Goal: Task Accomplishment & Management: Manage account settings

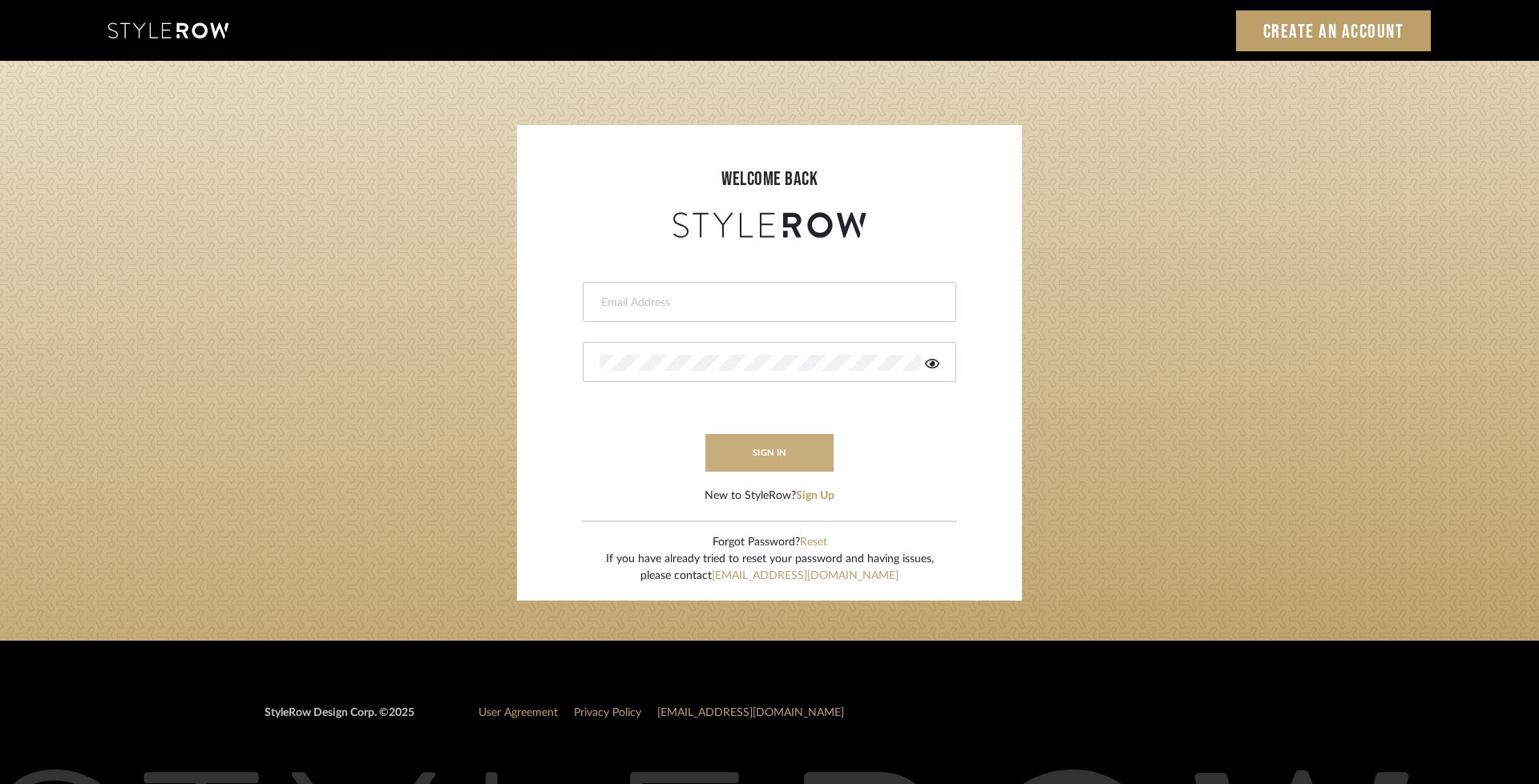
type input "michael@mdbmoddesigns.com"
click at [783, 452] on button "sign in" at bounding box center [769, 453] width 128 height 38
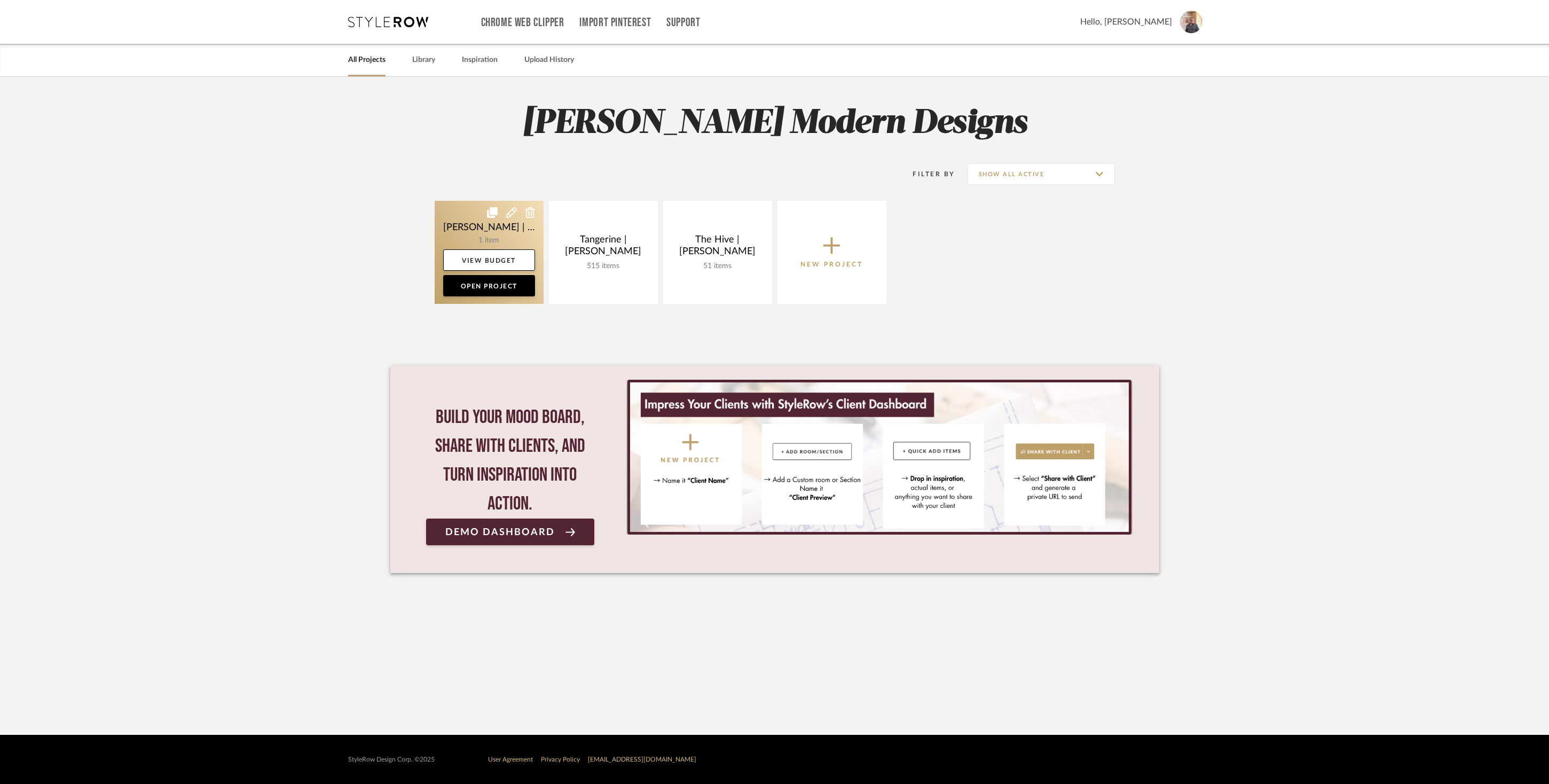
click at [464, 231] on link at bounding box center [489, 252] width 109 height 103
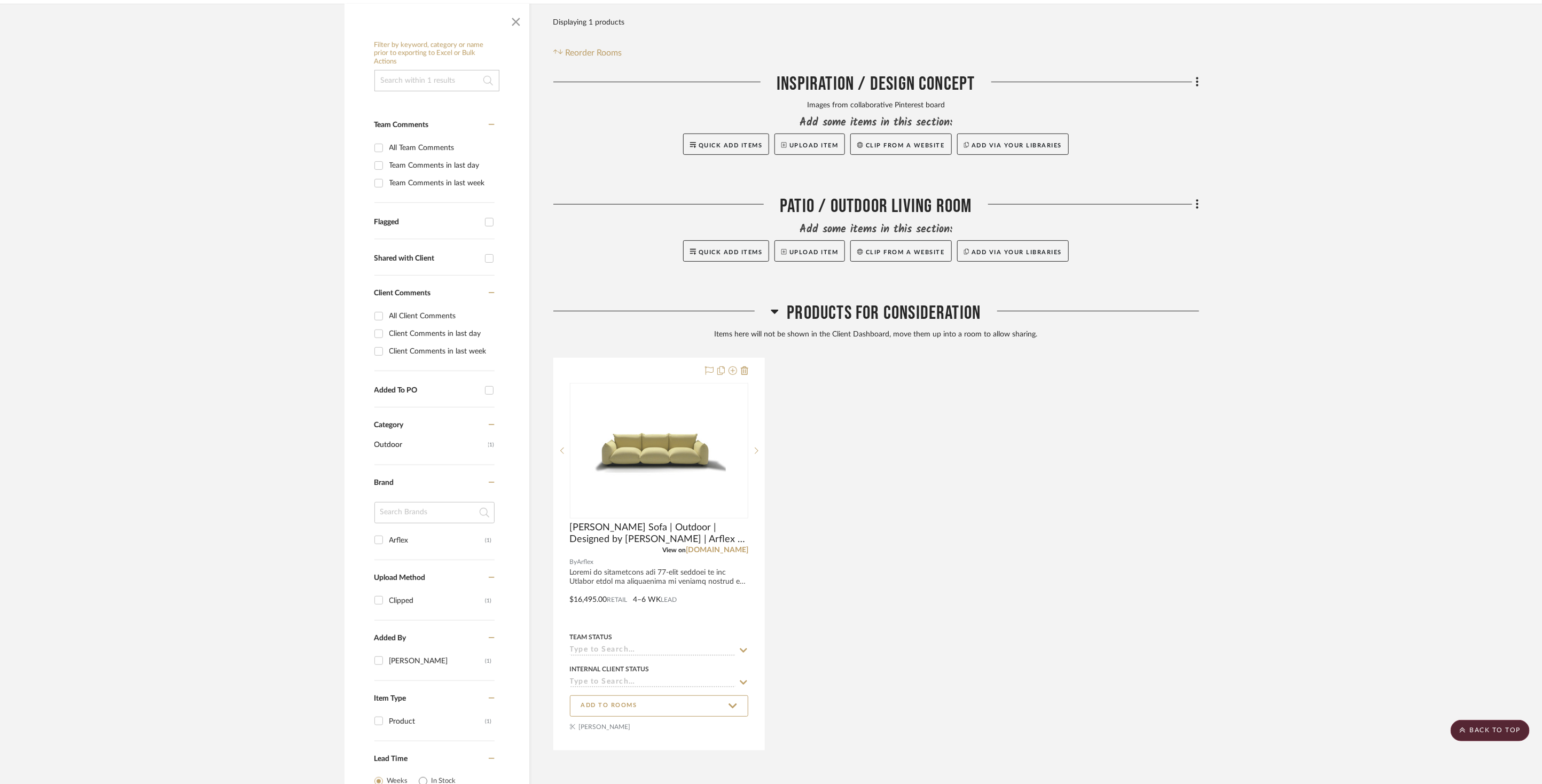
scroll to position [250, 0]
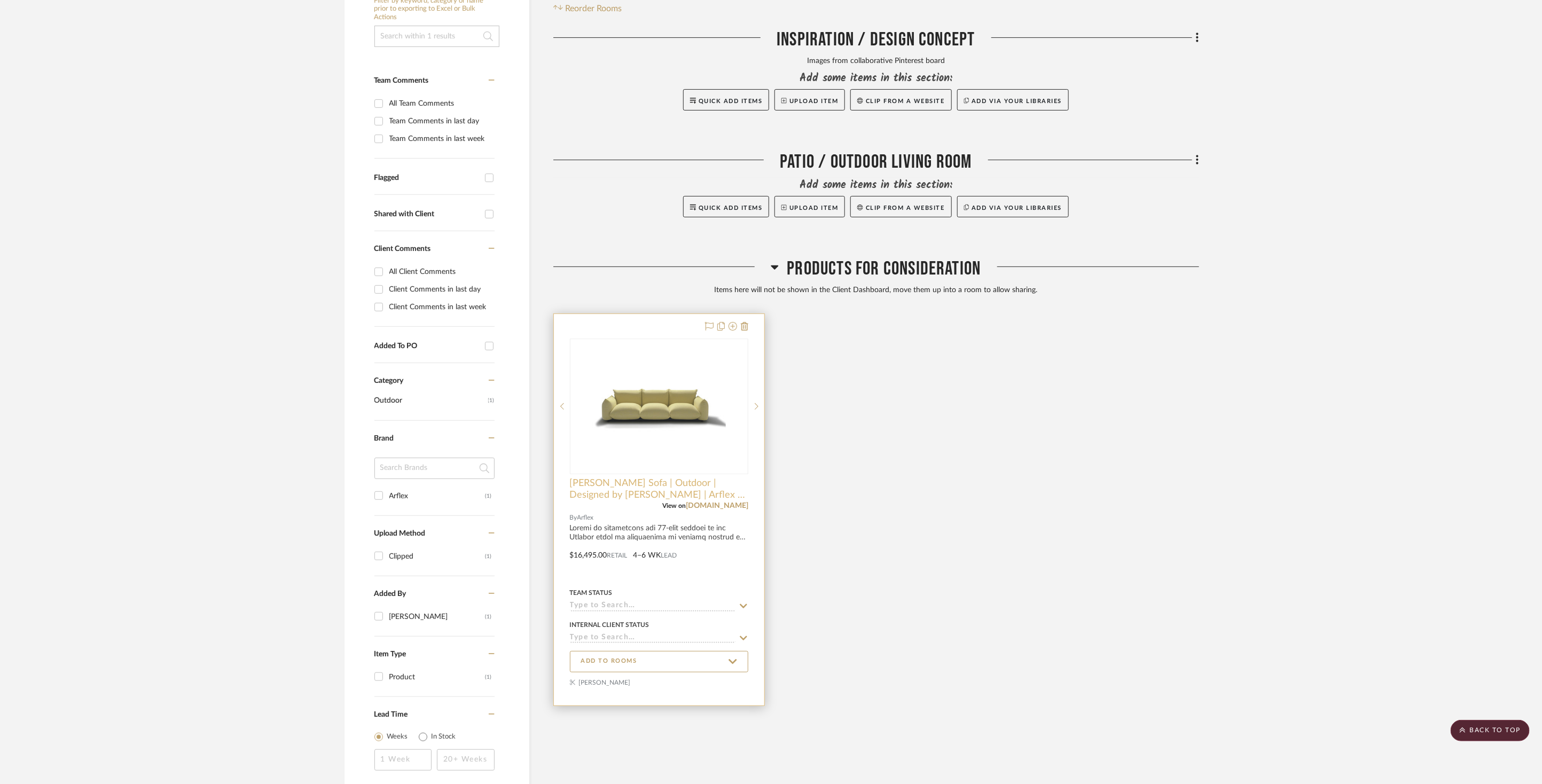
click at [618, 477] on span "Marenco Sofa | Outdoor | Designed by Mario Marenco | Arflex - 2 seater" at bounding box center [659, 489] width 179 height 23
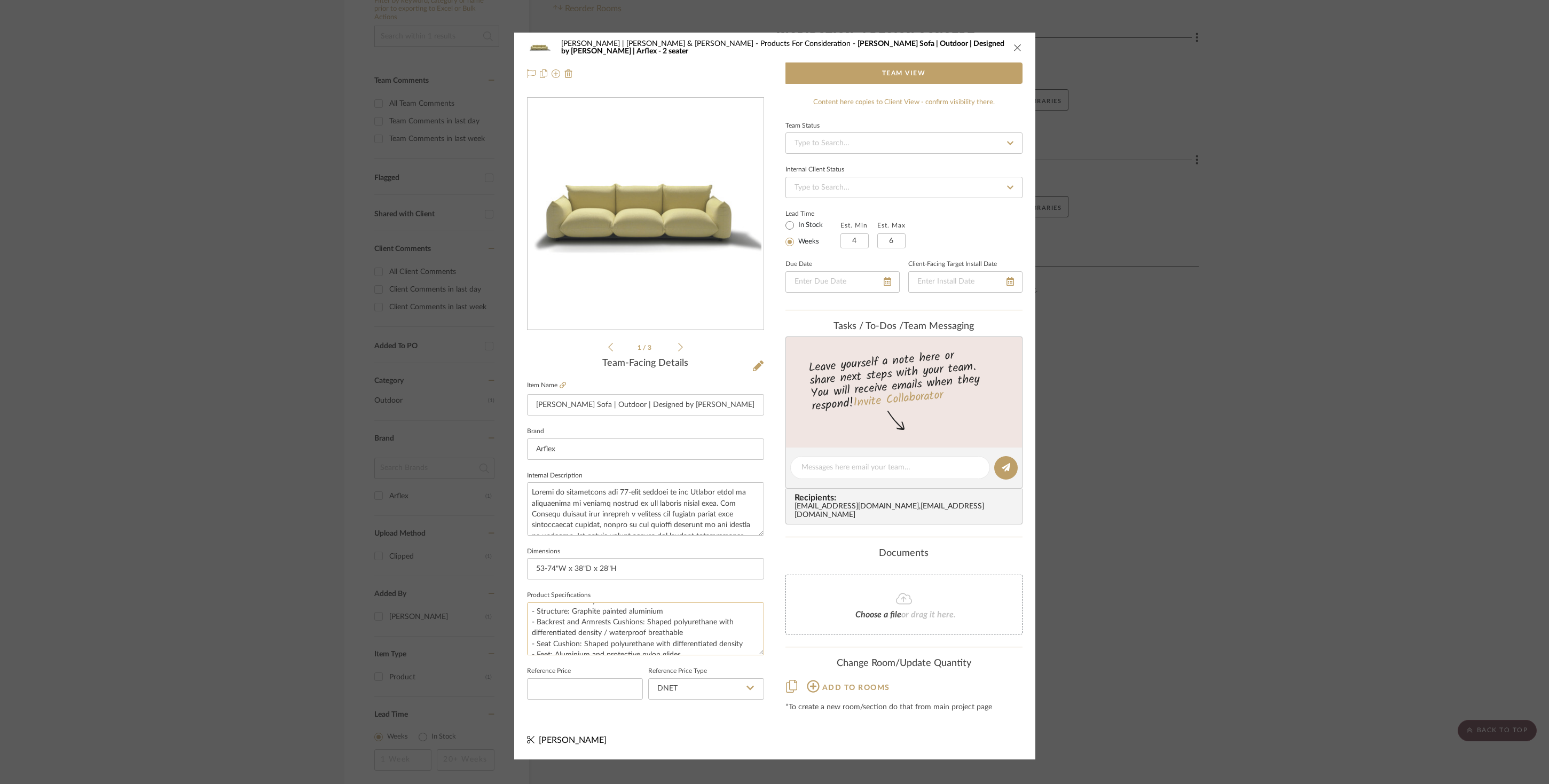
scroll to position [118, 0]
click at [901, 74] on span "Team View" at bounding box center [904, 73] width 44 height 22
click at [618, 693] on input at bounding box center [584, 689] width 116 height 22
click at [753, 364] on icon at bounding box center [758, 366] width 11 height 11
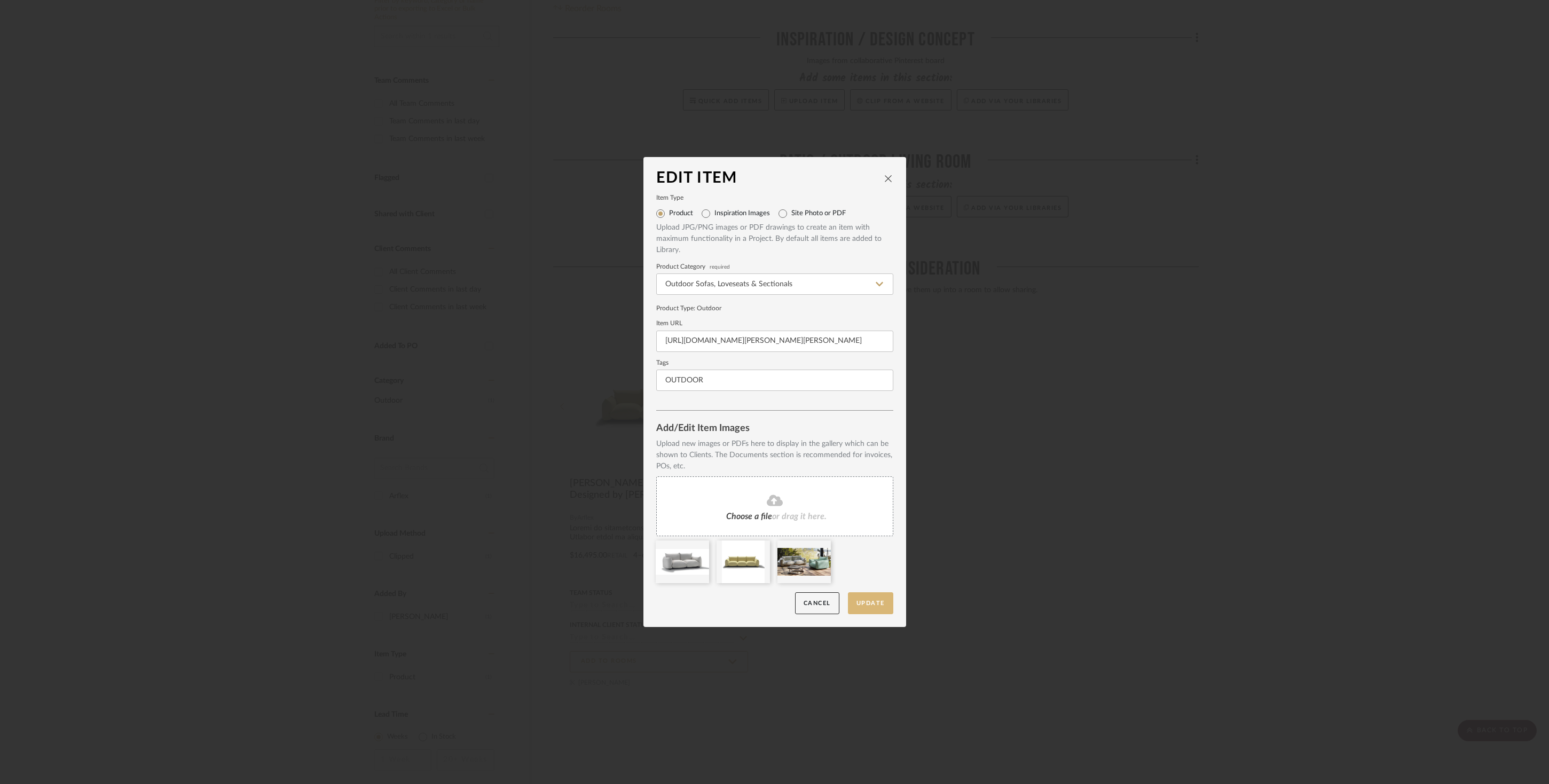
click at [871, 599] on button "Update" at bounding box center [870, 603] width 45 height 22
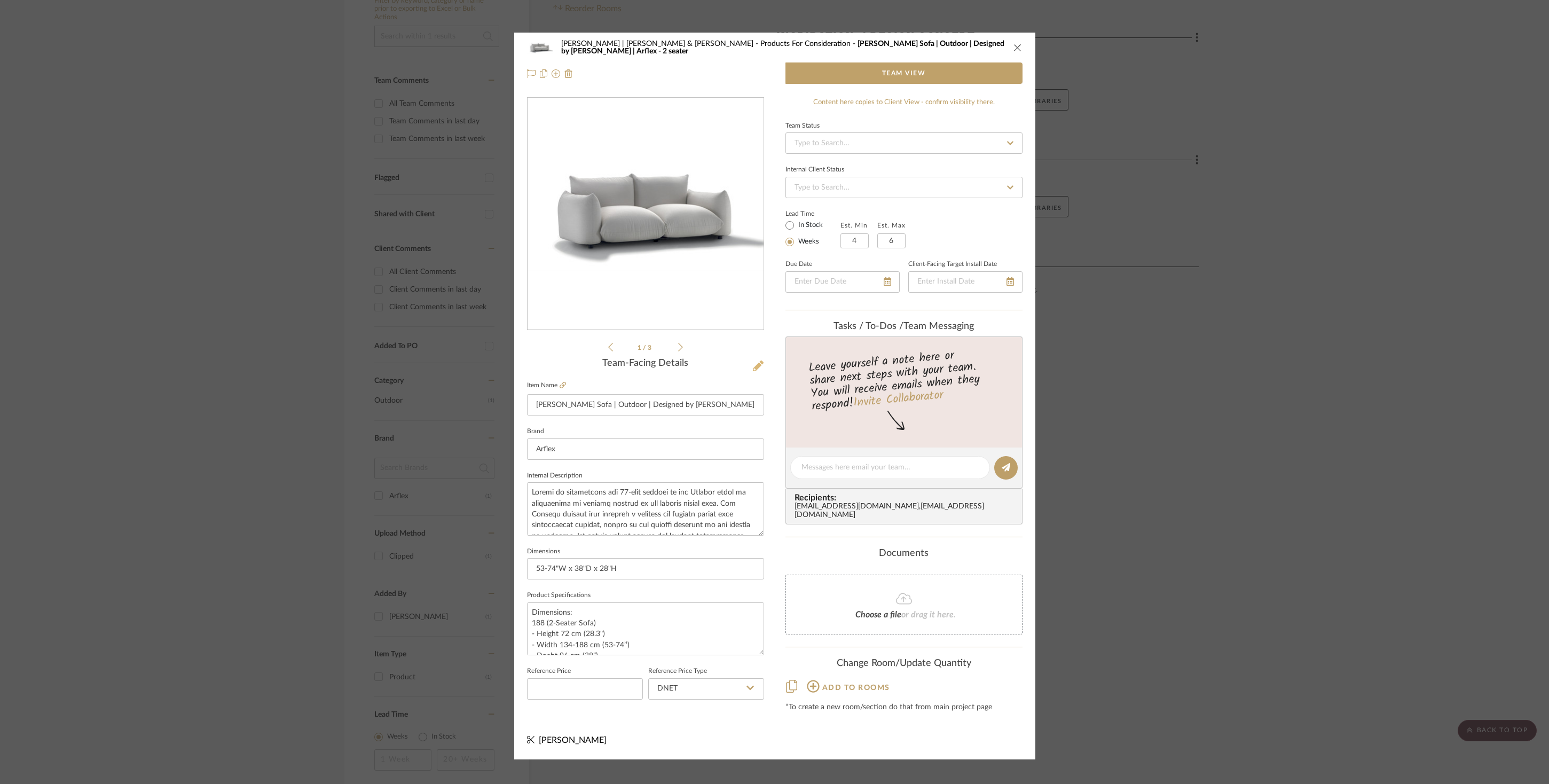
click at [755, 364] on icon at bounding box center [758, 366] width 11 height 11
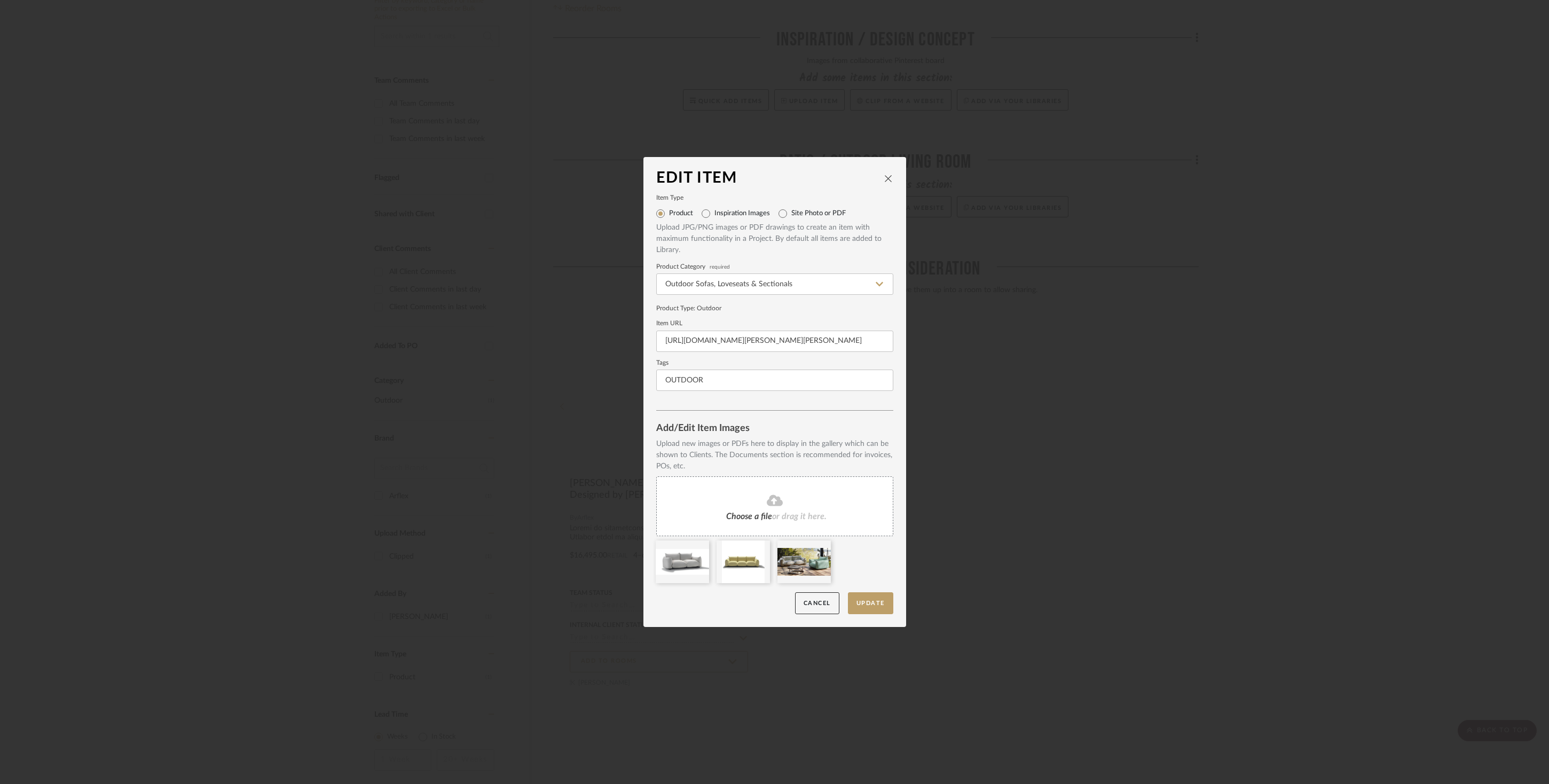
click at [884, 179] on icon "close" at bounding box center [888, 178] width 8 height 8
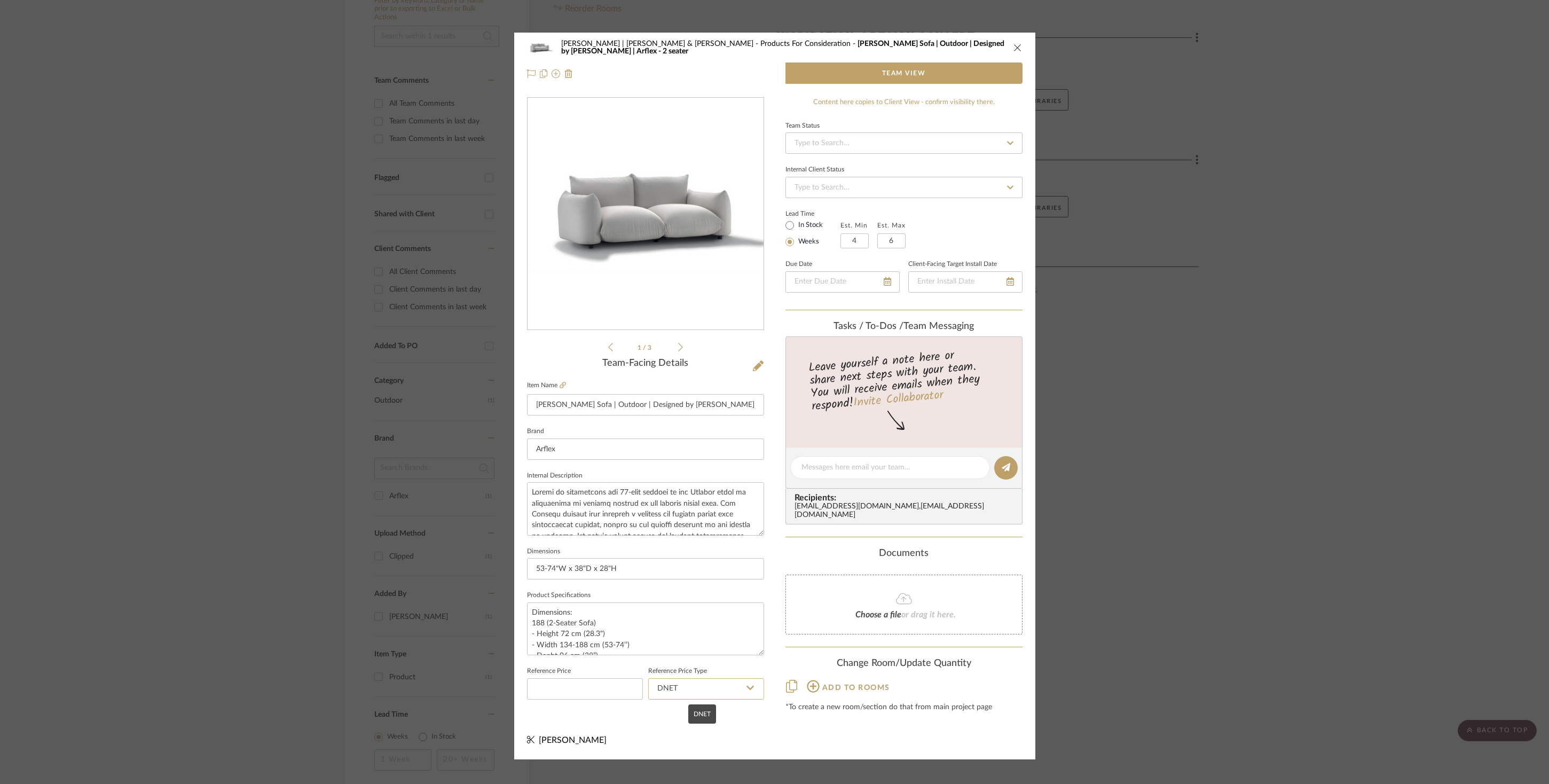
click at [723, 690] on input "DNET" at bounding box center [706, 689] width 116 height 22
click at [670, 740] on span "Retail" at bounding box center [667, 743] width 24 height 7
type input "Retail"
click at [566, 684] on input at bounding box center [584, 689] width 116 height 22
click at [578, 687] on input at bounding box center [584, 689] width 116 height 22
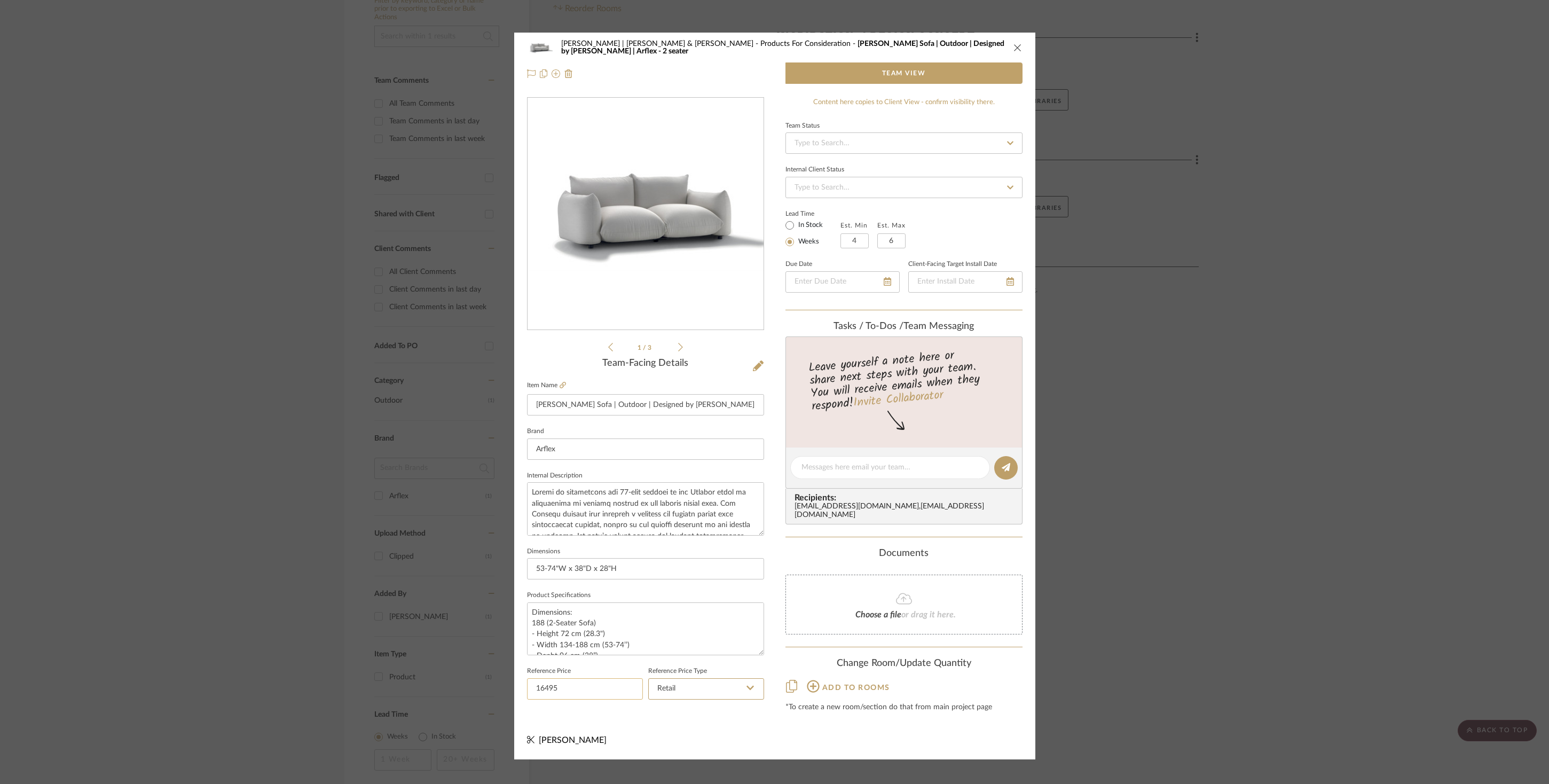
type input "$16,495.00"
click at [717, 727] on div "Dunham | Glenn & Mark Products For Consideration Marenco Sofa | Outdoor | Desig…" at bounding box center [775, 396] width 521 height 726
click at [703, 644] on textarea "Dimensions: 188 (2-Seater Sofa) - Height 72 cm (28.3") - Width 134-188 cm (53-7…" at bounding box center [645, 629] width 237 height 53
paste textarea "255 (3 Seater Sofa) - Height 72 cm (28.3") - Width 201-255 cm (79-100.5’’) - De…"
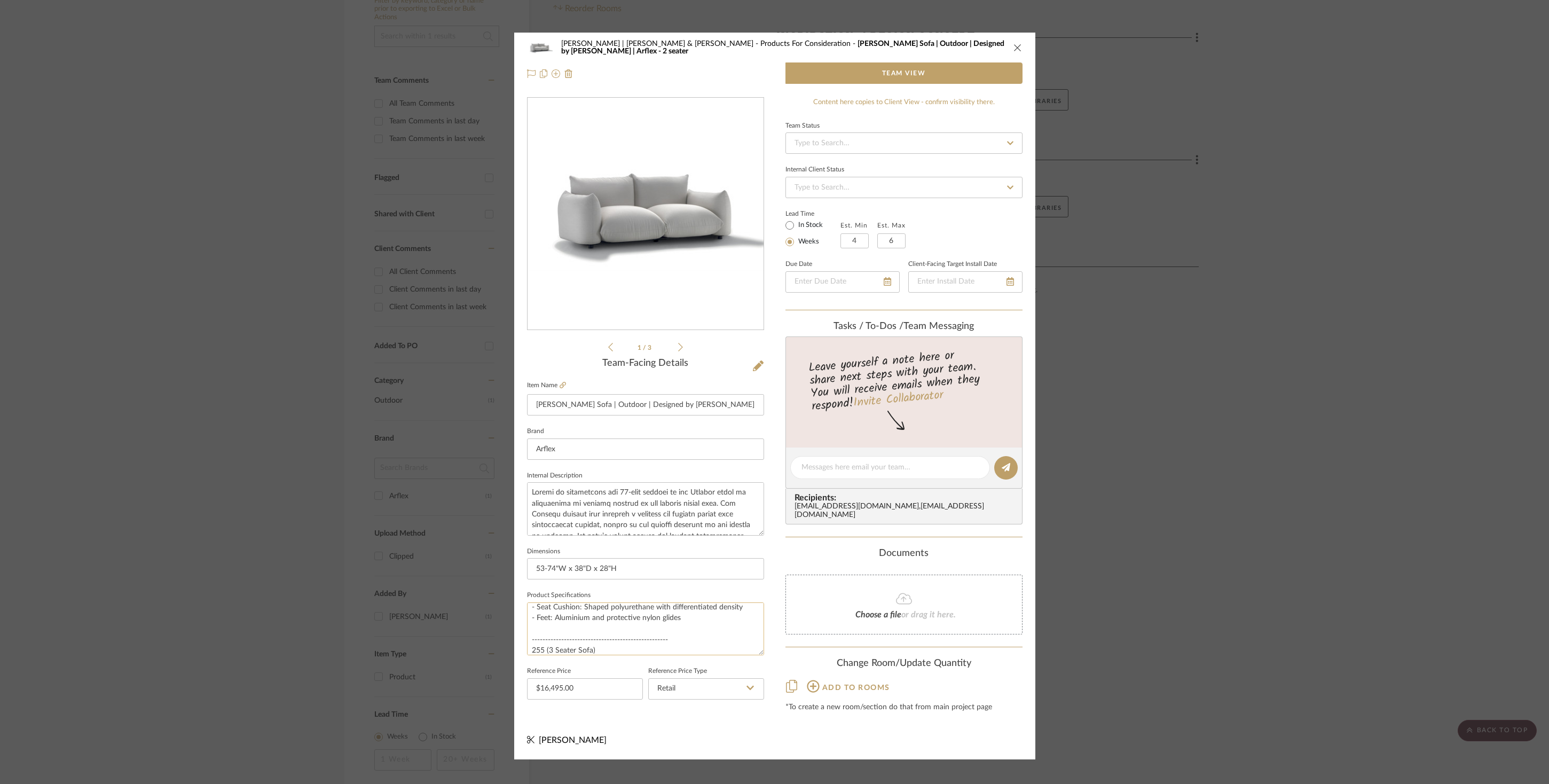
scroll to position [200, 0]
type textarea "Dimensions: 188 (2-Seater Sofa) - Height 72 cm (28.3") - Width 134-188 cm (53-7…"
click at [1013, 44] on icon "close" at bounding box center [1017, 47] width 8 height 8
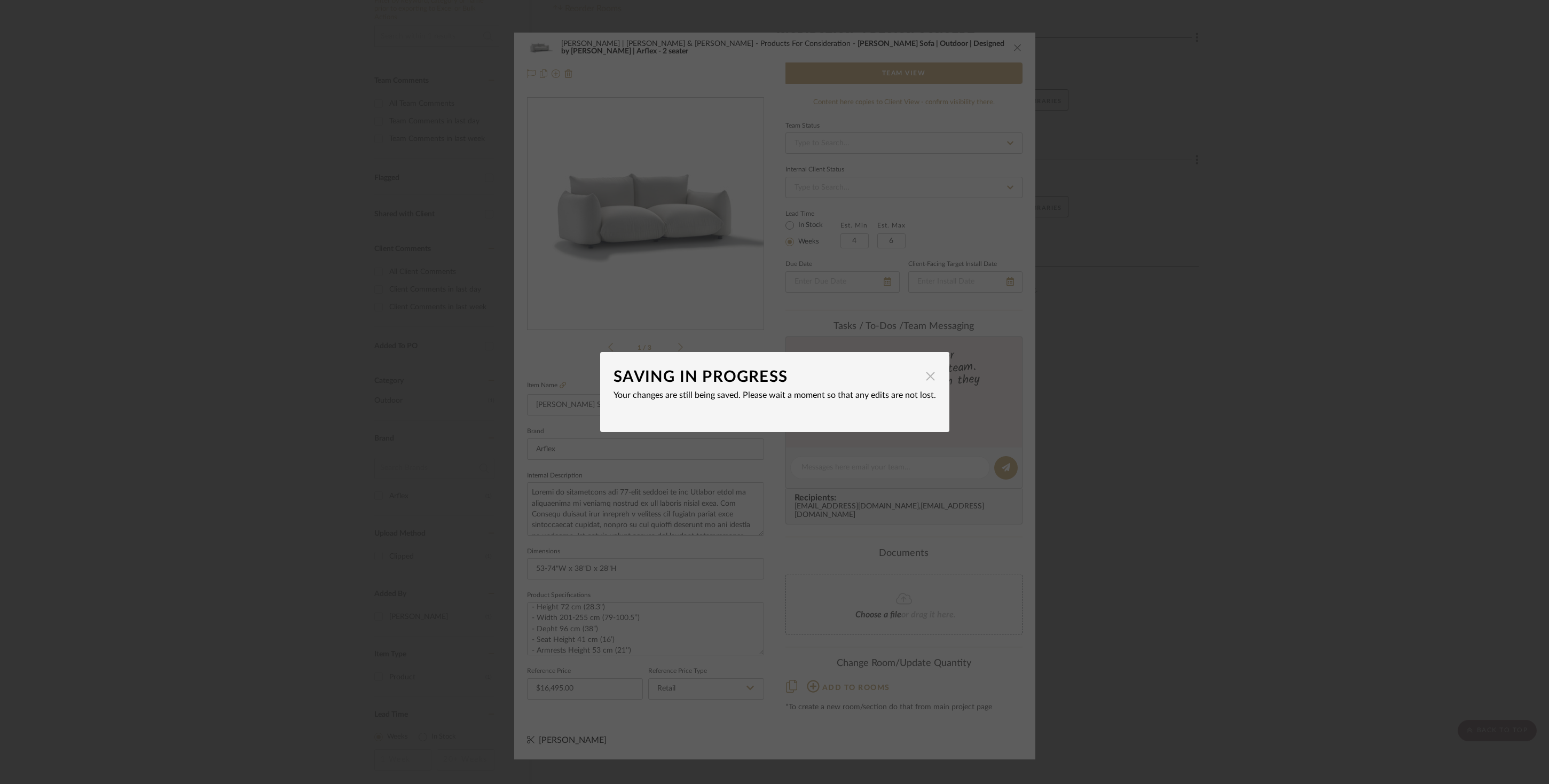
click at [926, 378] on span "button" at bounding box center [931, 376] width 22 height 22
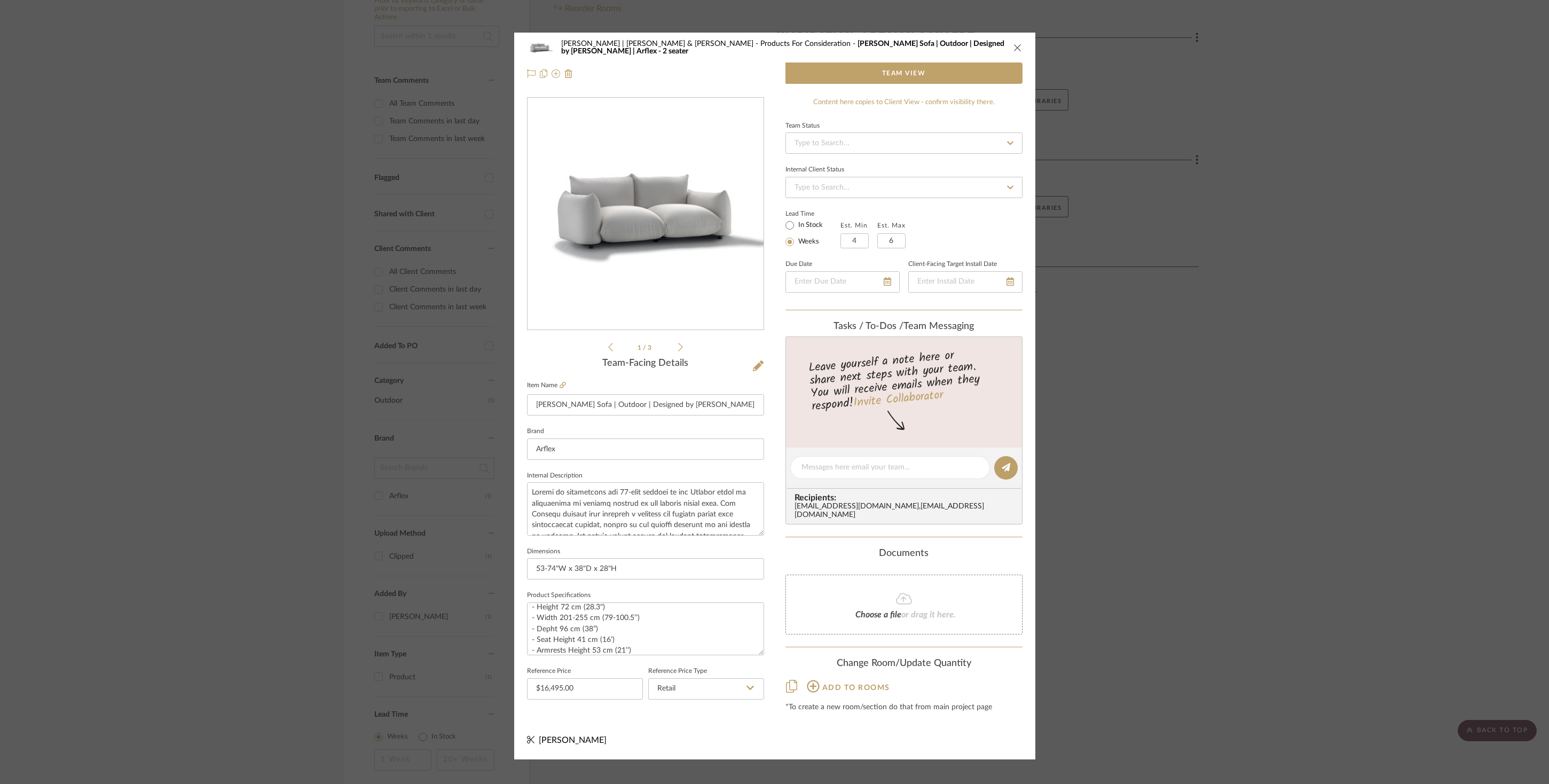
click at [1014, 46] on icon "close" at bounding box center [1017, 47] width 8 height 8
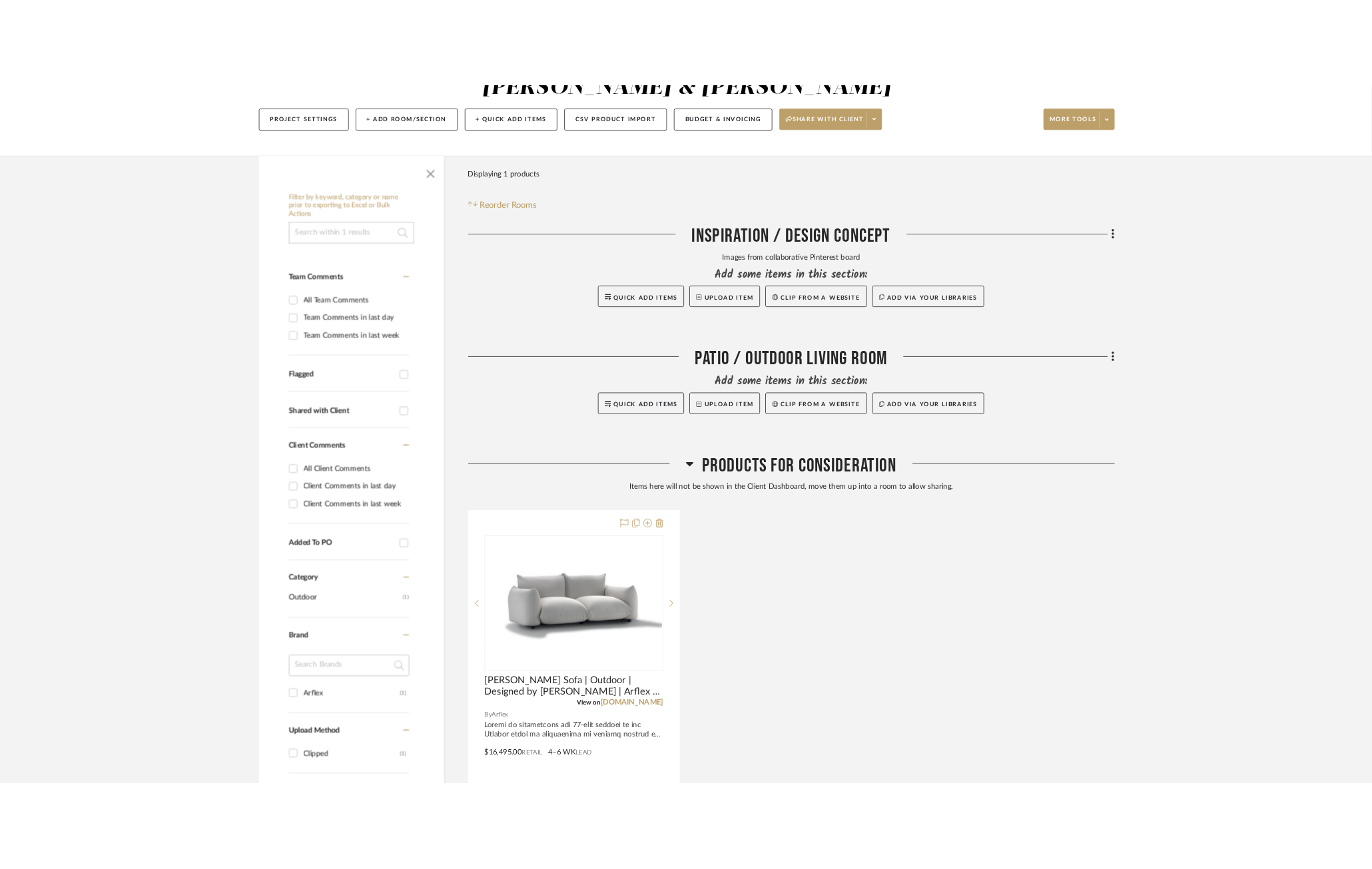
scroll to position [178, 0]
